Goal: Task Accomplishment & Management: Complete application form

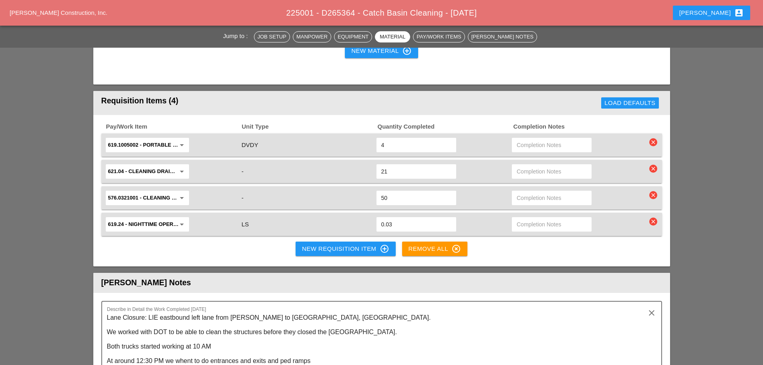
scroll to position [881, 0]
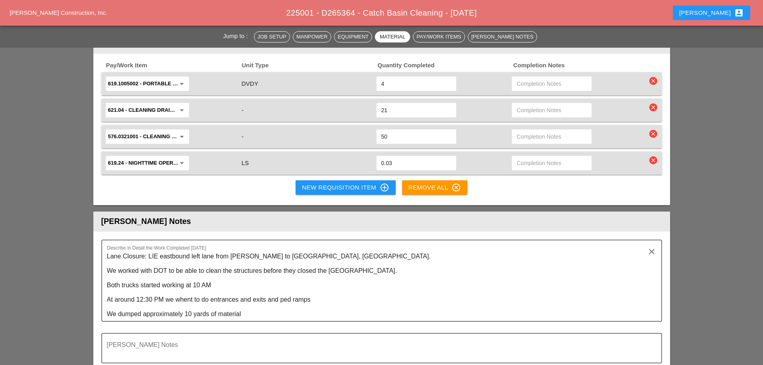
click at [314, 188] on div "New Requisition Item control_point" at bounding box center [345, 188] width 87 height 10
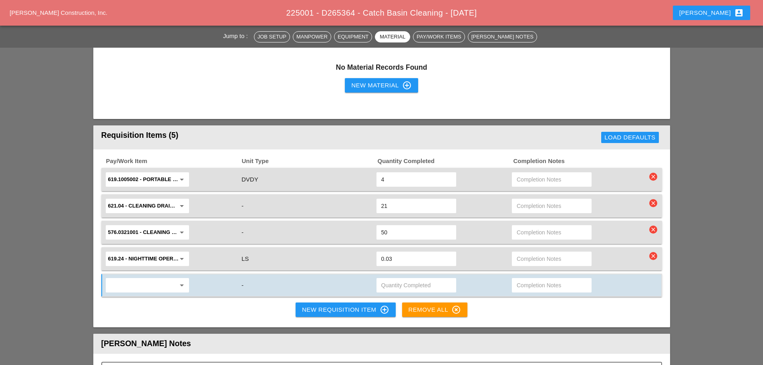
scroll to position [841, 0]
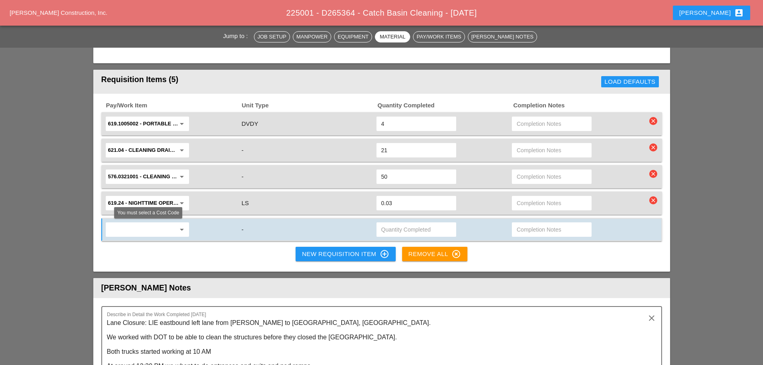
click at [142, 228] on input "text" at bounding box center [141, 229] width 67 height 13
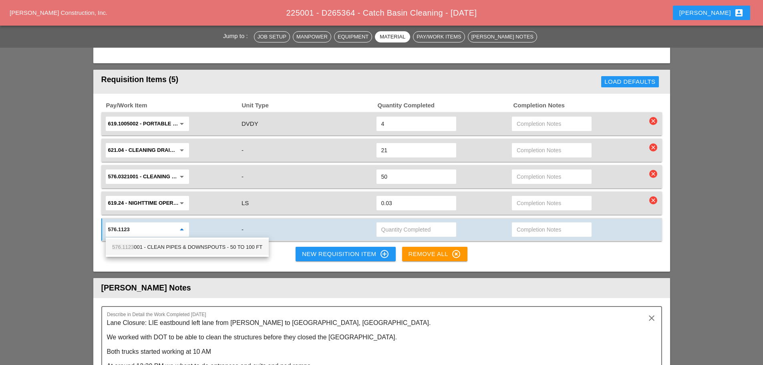
click at [186, 249] on div "576.1123 001 - CLEAN PIPES & DOWNSPOUTS - 50 TO 100 FT" at bounding box center [187, 247] width 150 height 10
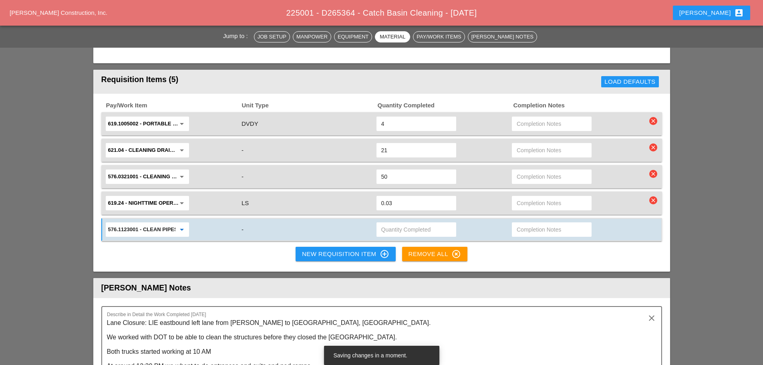
type input "576.1123001 - CLEAN PIPES & DOWNSPOUTS - 50 TO 100 FT"
click at [396, 231] on input "text" at bounding box center [416, 229] width 70 height 13
type input "30"
click at [349, 253] on div "New Requisition Item control_point" at bounding box center [345, 254] width 87 height 10
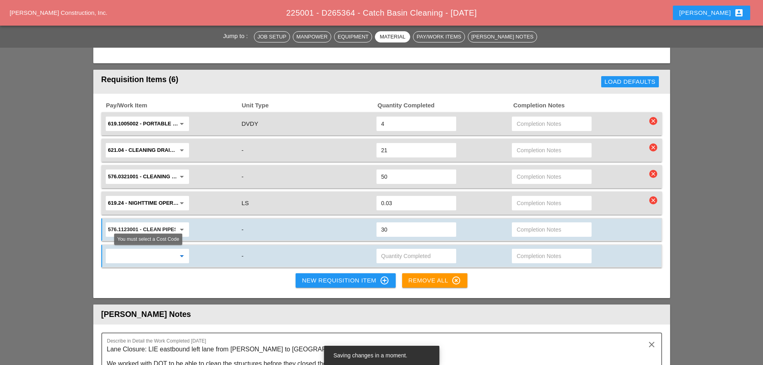
click at [155, 258] on input "text" at bounding box center [141, 255] width 67 height 13
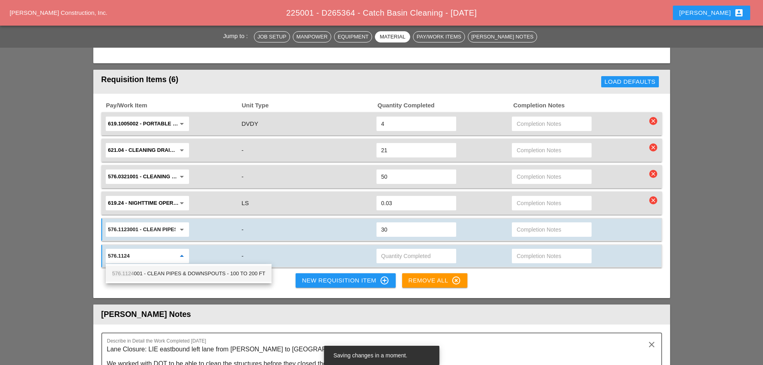
click at [202, 276] on div "576.1124 001 - CLEAN PIPES & DOWNSPOUTS - 100 TO 200 FT" at bounding box center [188, 274] width 153 height 10
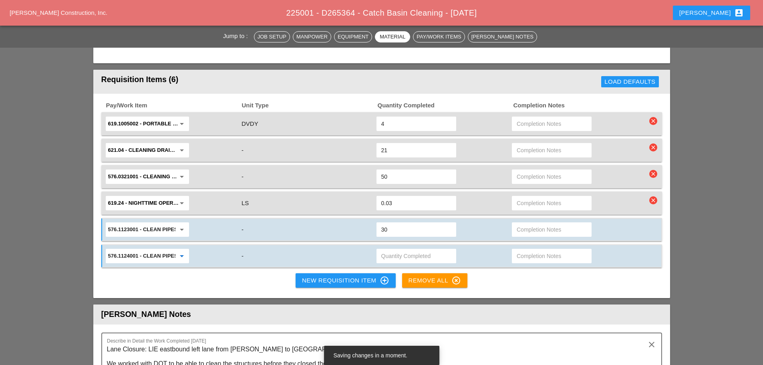
type input "576.1124001 - CLEAN PIPES & DOWNSPOUTS - 100 TO 200 FT"
click at [396, 256] on input "text" at bounding box center [416, 255] width 70 height 13
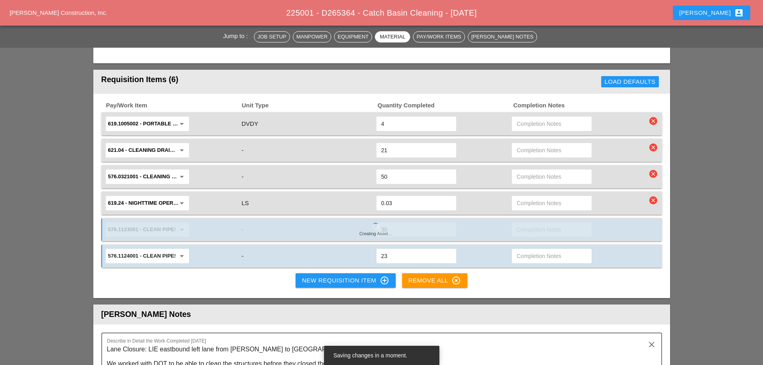
type input "23"
click at [518, 292] on div "Pay/Work Item Unit Type Quantity Completed Completion Notes 619.1005002 - Porta…" at bounding box center [381, 196] width 577 height 205
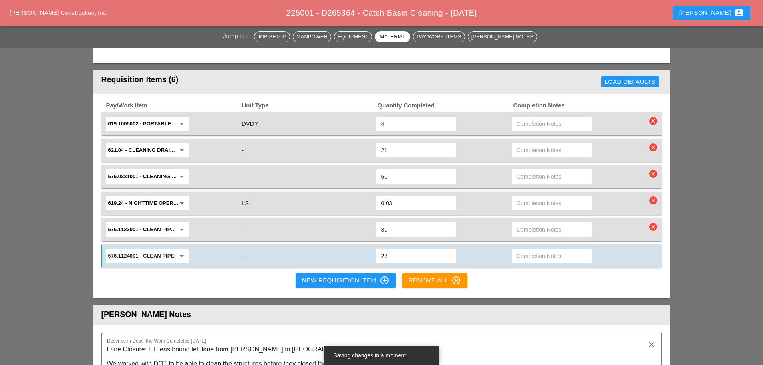
click at [199, 276] on div "Pay/Work Item Unit Type Quantity Completed Completion Notes 619.1005002 - Porta…" at bounding box center [381, 196] width 577 height 205
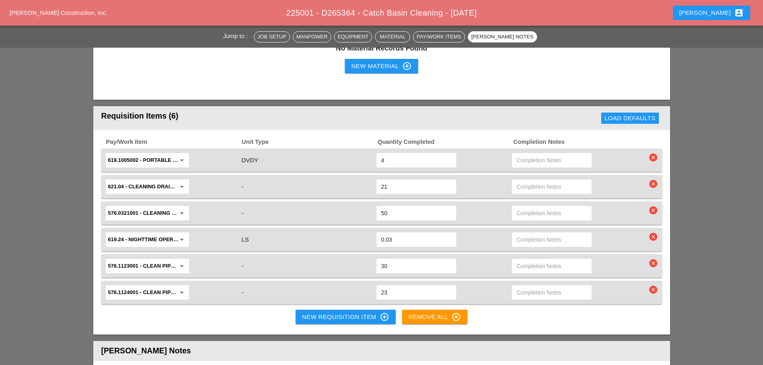
scroll to position [885, 0]
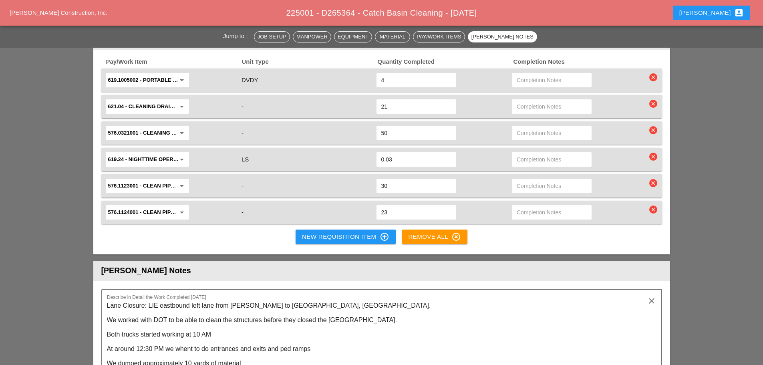
click at [320, 237] on div "New Requisition Item control_point" at bounding box center [345, 237] width 87 height 10
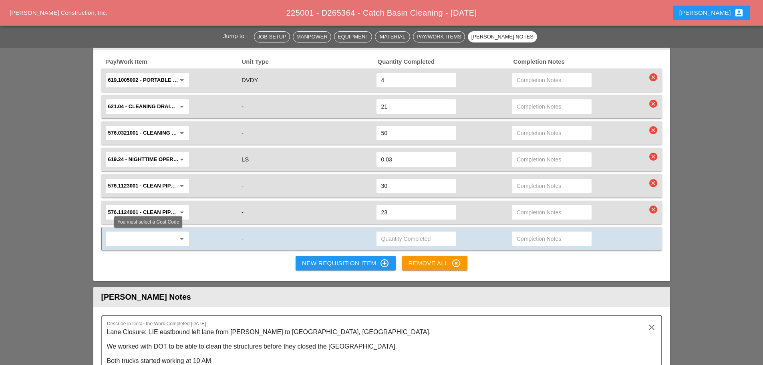
click at [155, 237] on input "text" at bounding box center [141, 238] width 67 height 13
click at [162, 255] on div "637.1 3 - ENGINEER'S FIELD OFFICE - TYPE 3" at bounding box center [167, 256] width 111 height 10
type input "637.13 - ENGINEER'S FIELD OFFICE - TYPE 3"
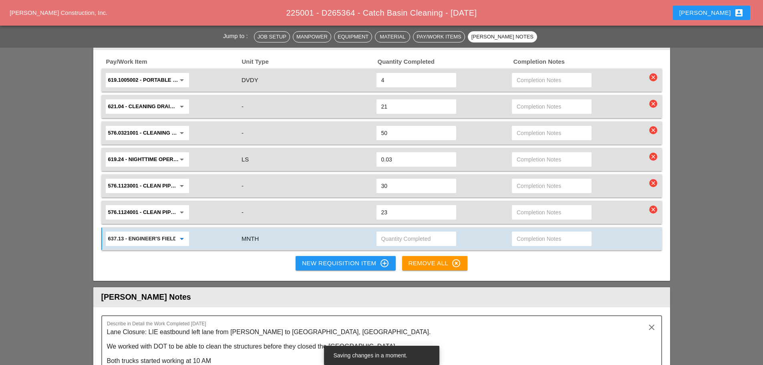
click at [387, 238] on input "text" at bounding box center [416, 238] width 70 height 13
type input "1"
click at [345, 259] on div "New Requisition Item control_point" at bounding box center [345, 263] width 87 height 10
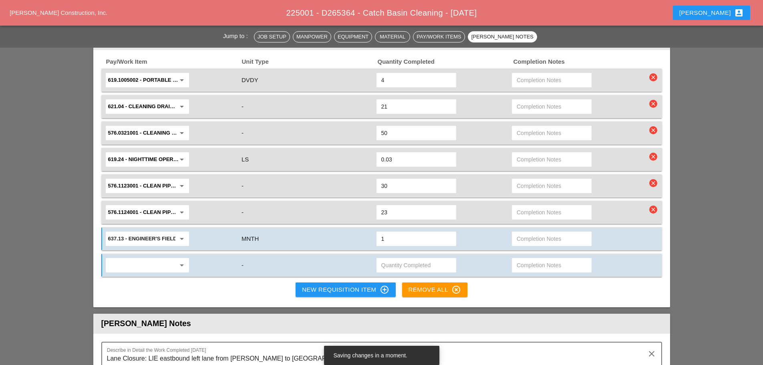
click at [153, 260] on input "text" at bounding box center [141, 265] width 67 height 13
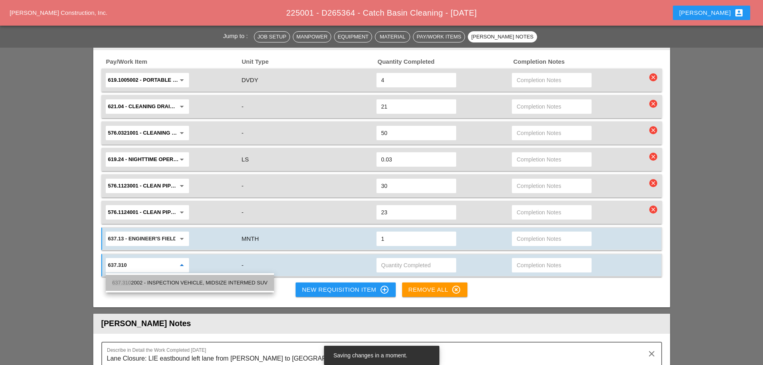
click at [176, 290] on div "637.310 2002 - INSPECTION VEHICLE, MIDSIZE INTERMED SUV" at bounding box center [189, 283] width 155 height 16
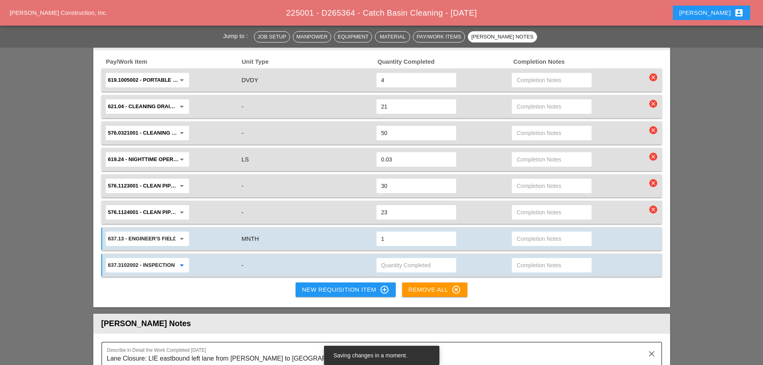
type input "637.3102002 - INSPECTION VEHICLE, MIDSIZE INTERMED SUV"
click at [412, 268] on input "text" at bounding box center [416, 265] width 70 height 13
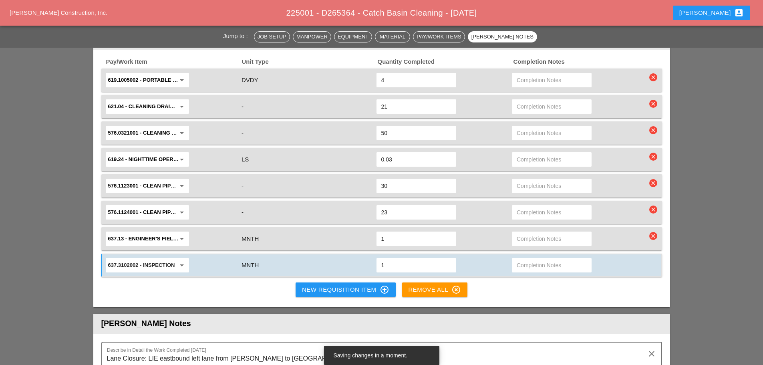
type input "1"
click at [357, 292] on div "New Requisition Item control_point" at bounding box center [345, 290] width 87 height 10
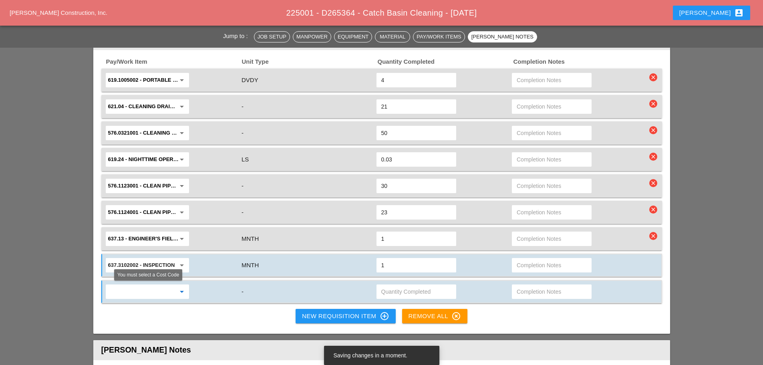
click at [129, 290] on input "text" at bounding box center [141, 291] width 67 height 13
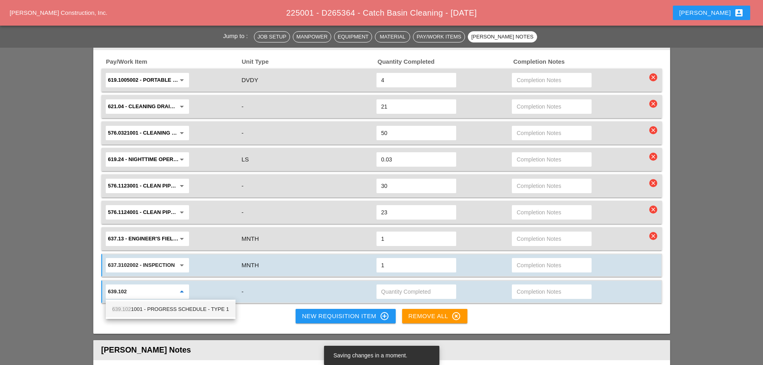
click at [183, 310] on div "639.102 1001 - PROGRESS SCHEDULE - TYPE 1" at bounding box center [170, 309] width 117 height 10
type input "639.1021001 - PROGRESS SCHEDULE - TYPE 1"
click at [388, 288] on input "text" at bounding box center [416, 291] width 70 height 13
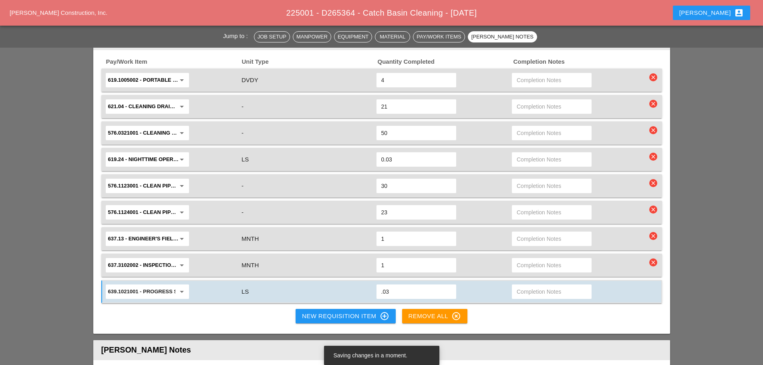
type input ".03"
click at [239, 324] on div "Pay/Work Item Unit Type Quantity Completed Completion Notes 619.1005002 - Porta…" at bounding box center [381, 192] width 577 height 284
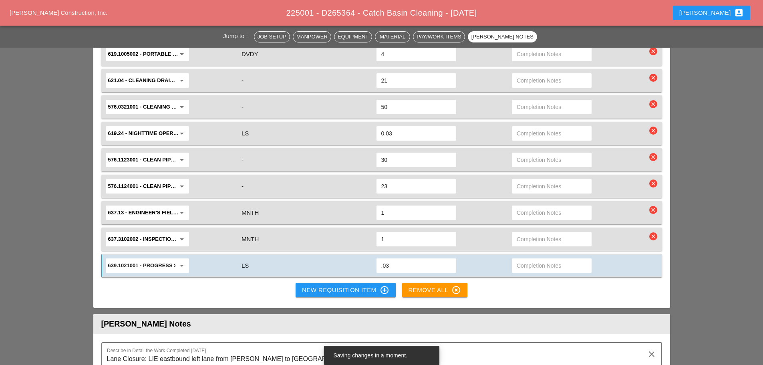
scroll to position [925, 0]
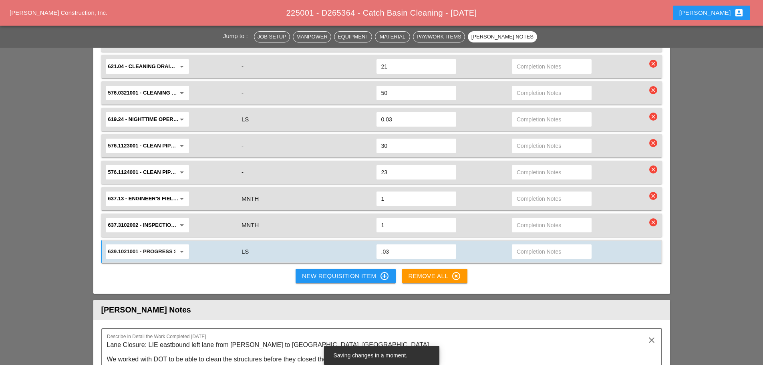
click at [543, 284] on div "Pay/Work Item Unit Type Quantity Completed Completion Notes 619.1005002 - Porta…" at bounding box center [381, 152] width 577 height 284
